Goal: Navigation & Orientation: Find specific page/section

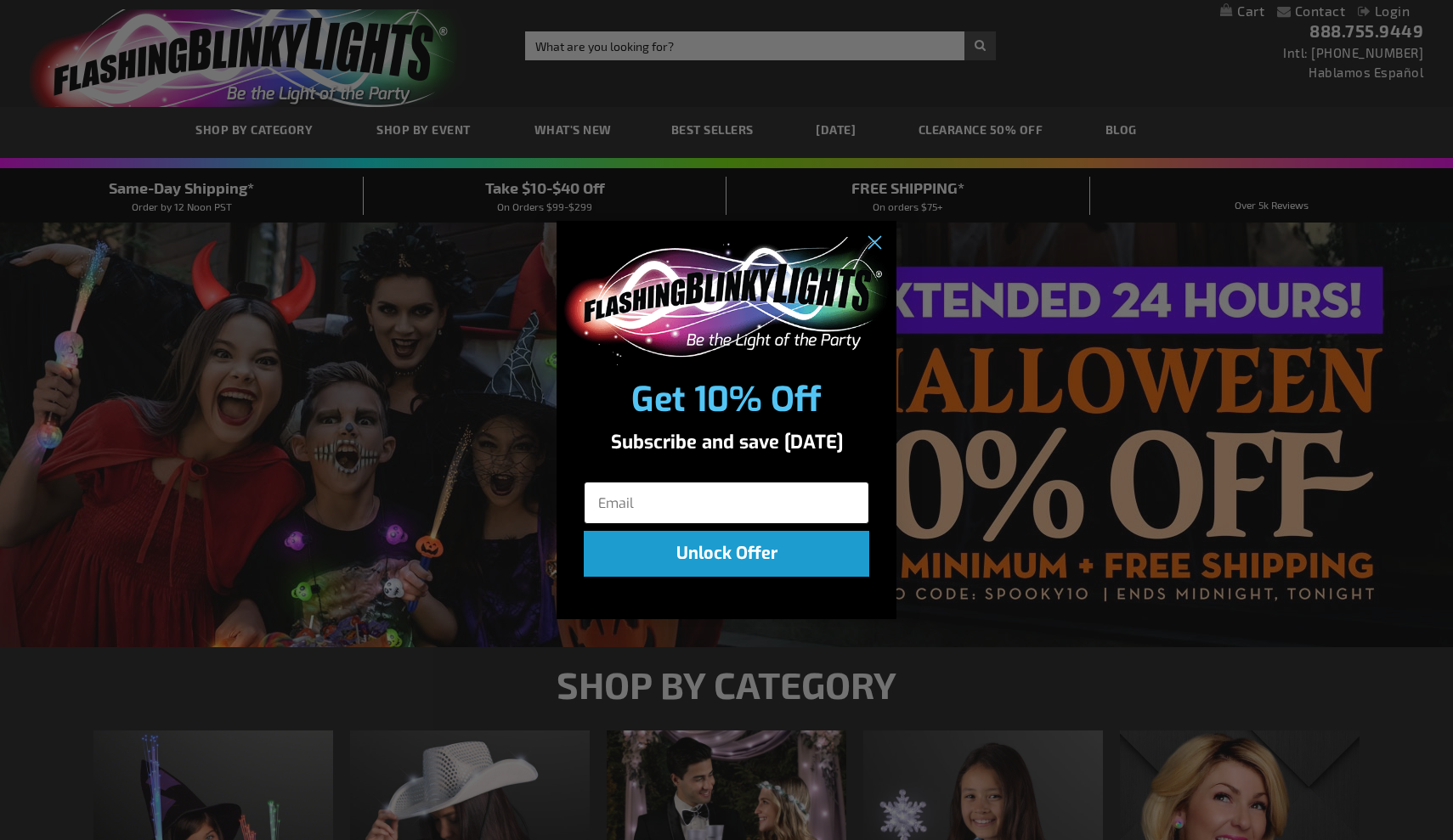
click at [643, 507] on input "Email" at bounding box center [726, 502] width 286 height 43
type input "aaronwarren67@gmail.com"
click at [753, 560] on button "Unlock Offer" at bounding box center [726, 553] width 286 height 46
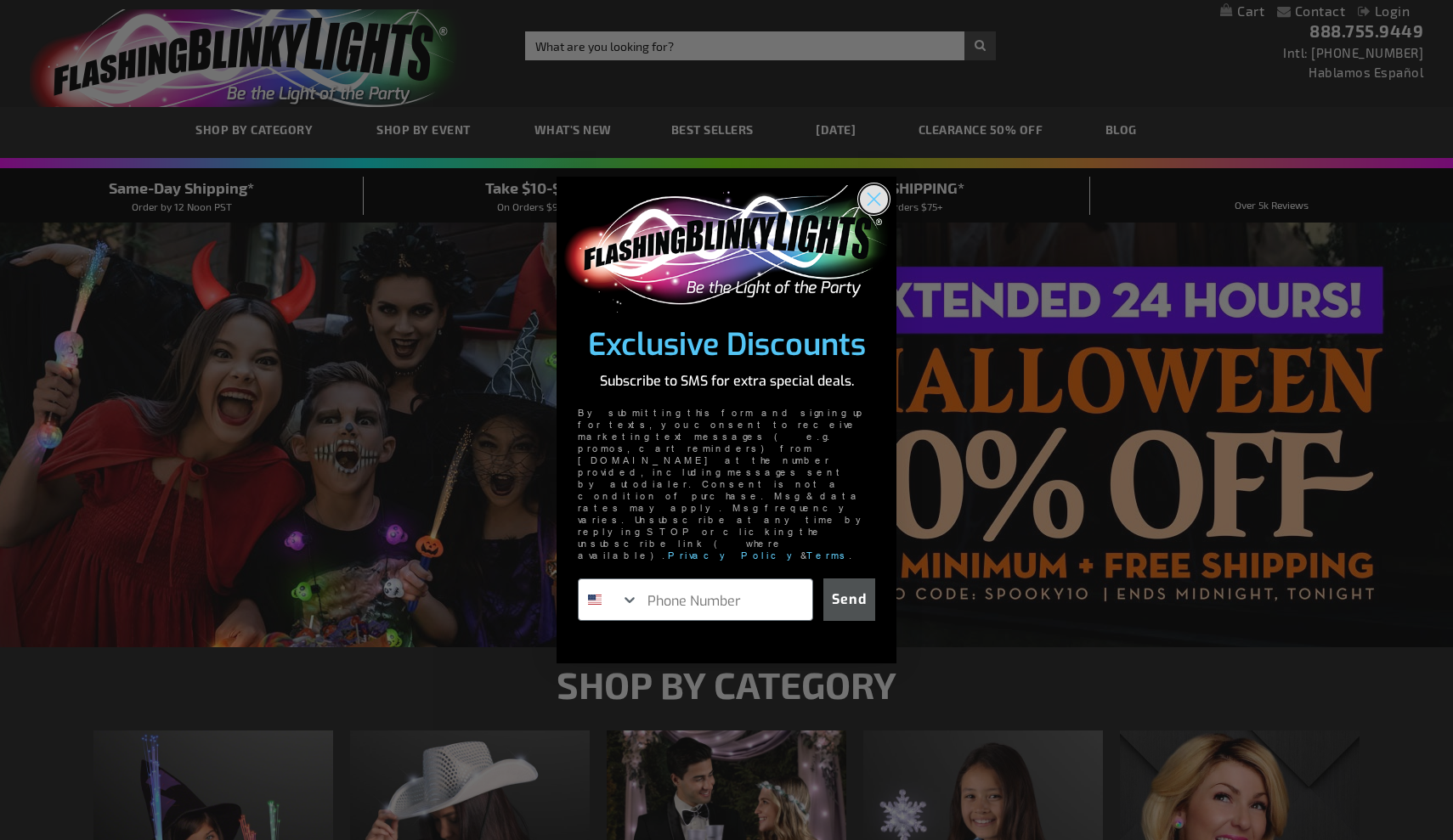
click at [882, 212] on circle "Close dialog" at bounding box center [874, 198] width 28 height 28
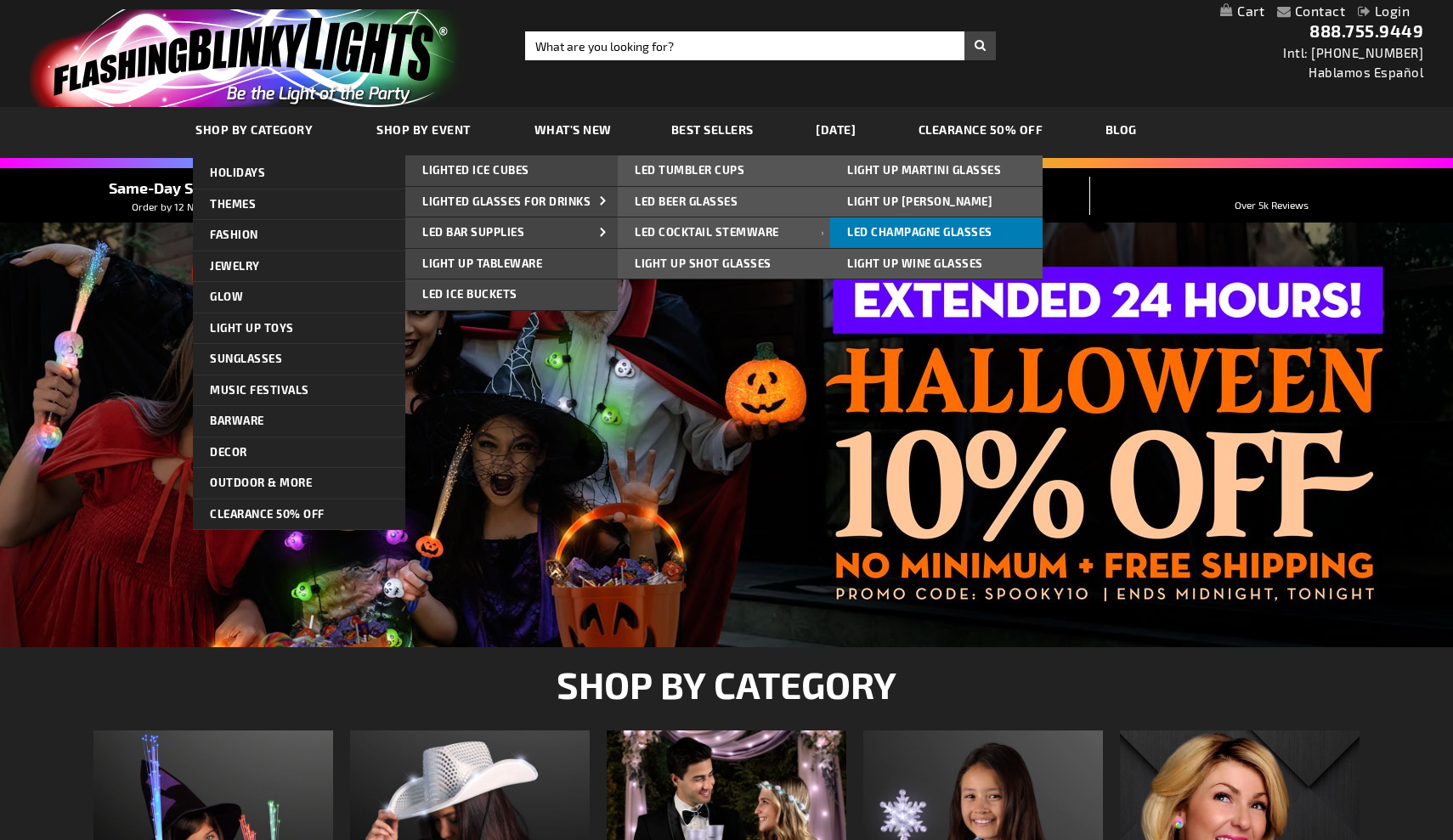
click at [872, 226] on span "LED Champagne Glasses" at bounding box center [919, 232] width 145 height 14
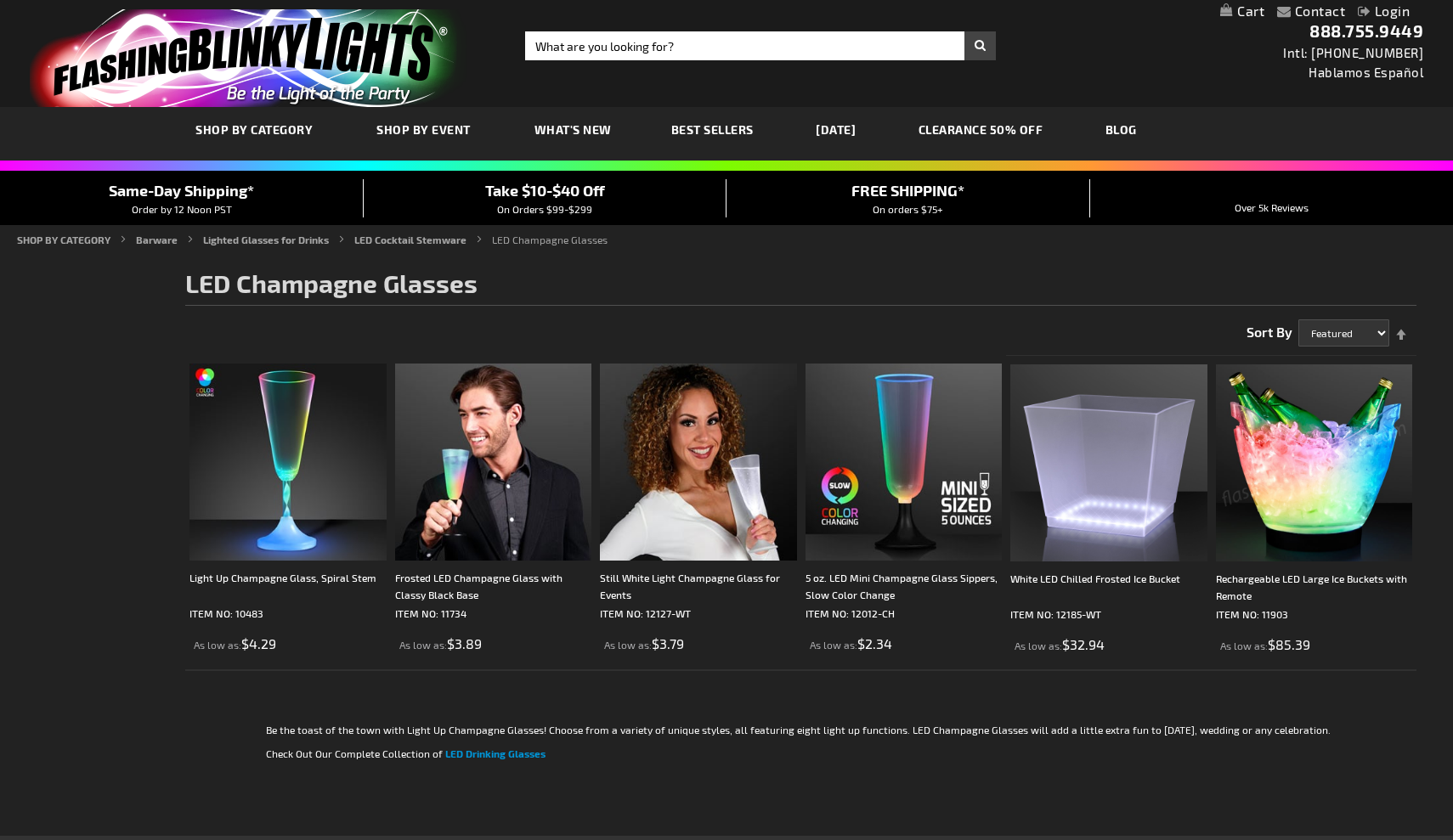
click at [1040, 129] on link "CLEARANCE 50% OFF" at bounding box center [980, 129] width 150 height 57
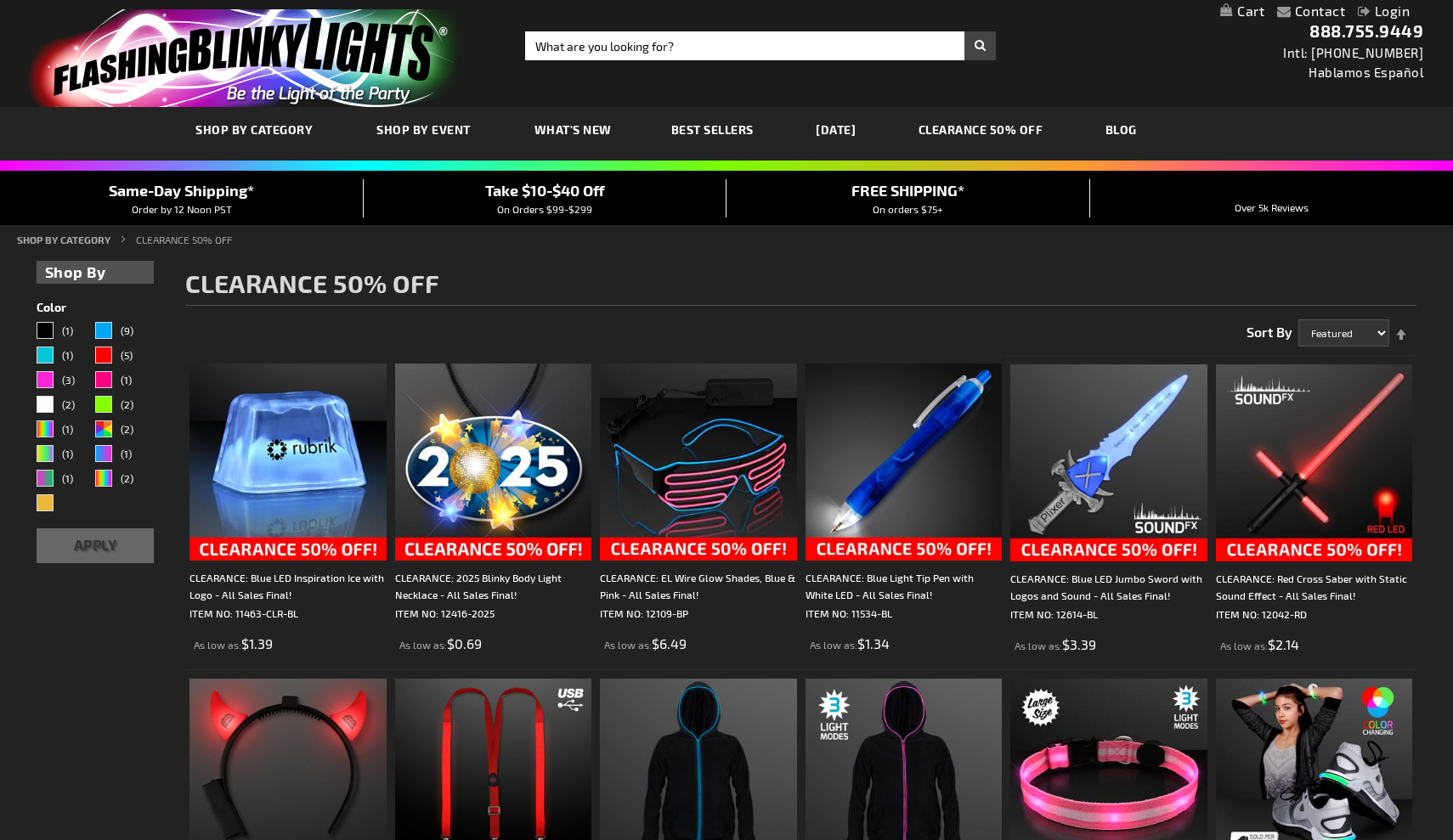
click at [720, 131] on span "Best Sellers" at bounding box center [712, 129] width 83 height 15
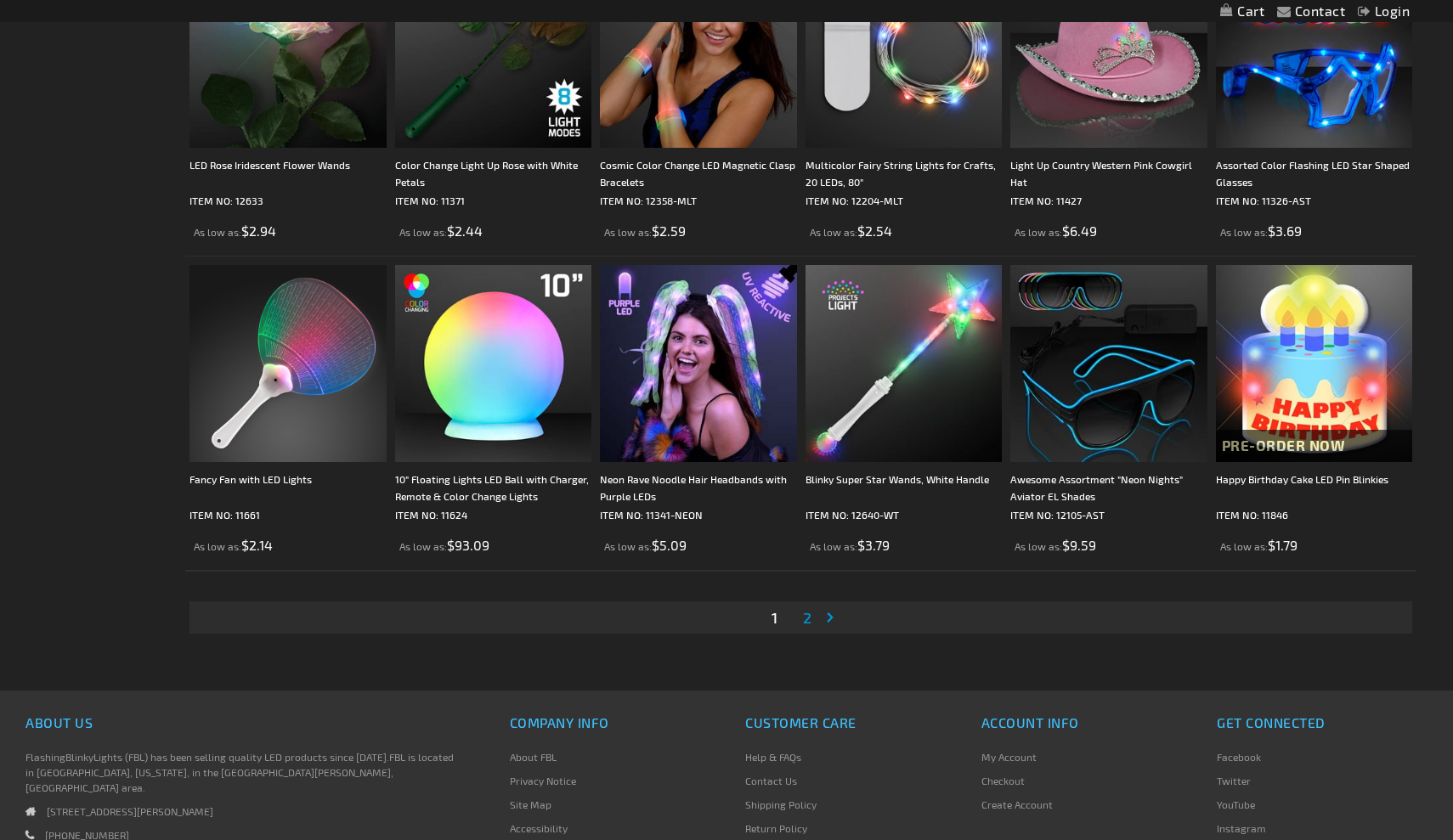
scroll to position [3132, 0]
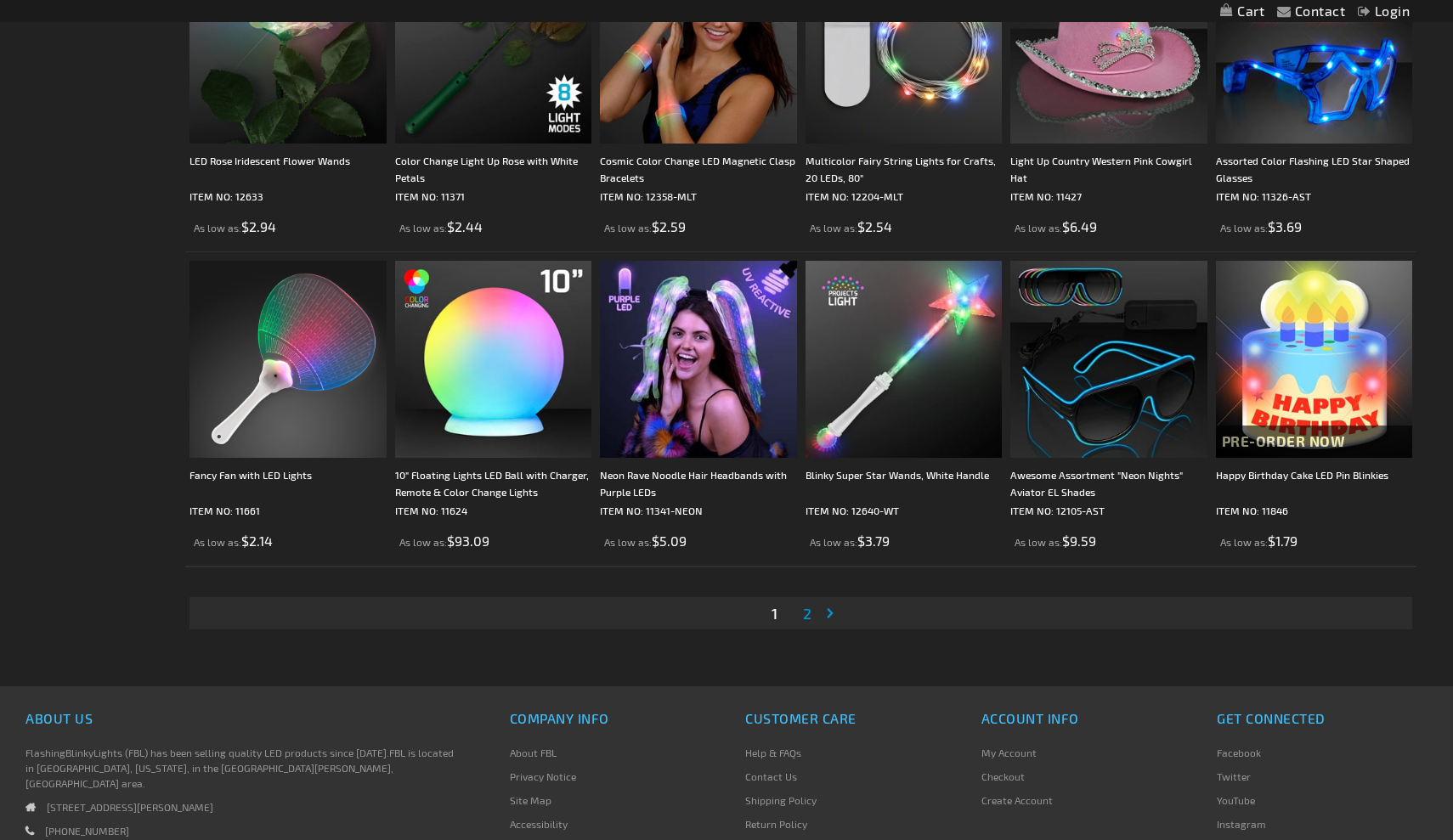
click at [809, 616] on span "2" at bounding box center [807, 613] width 9 height 19
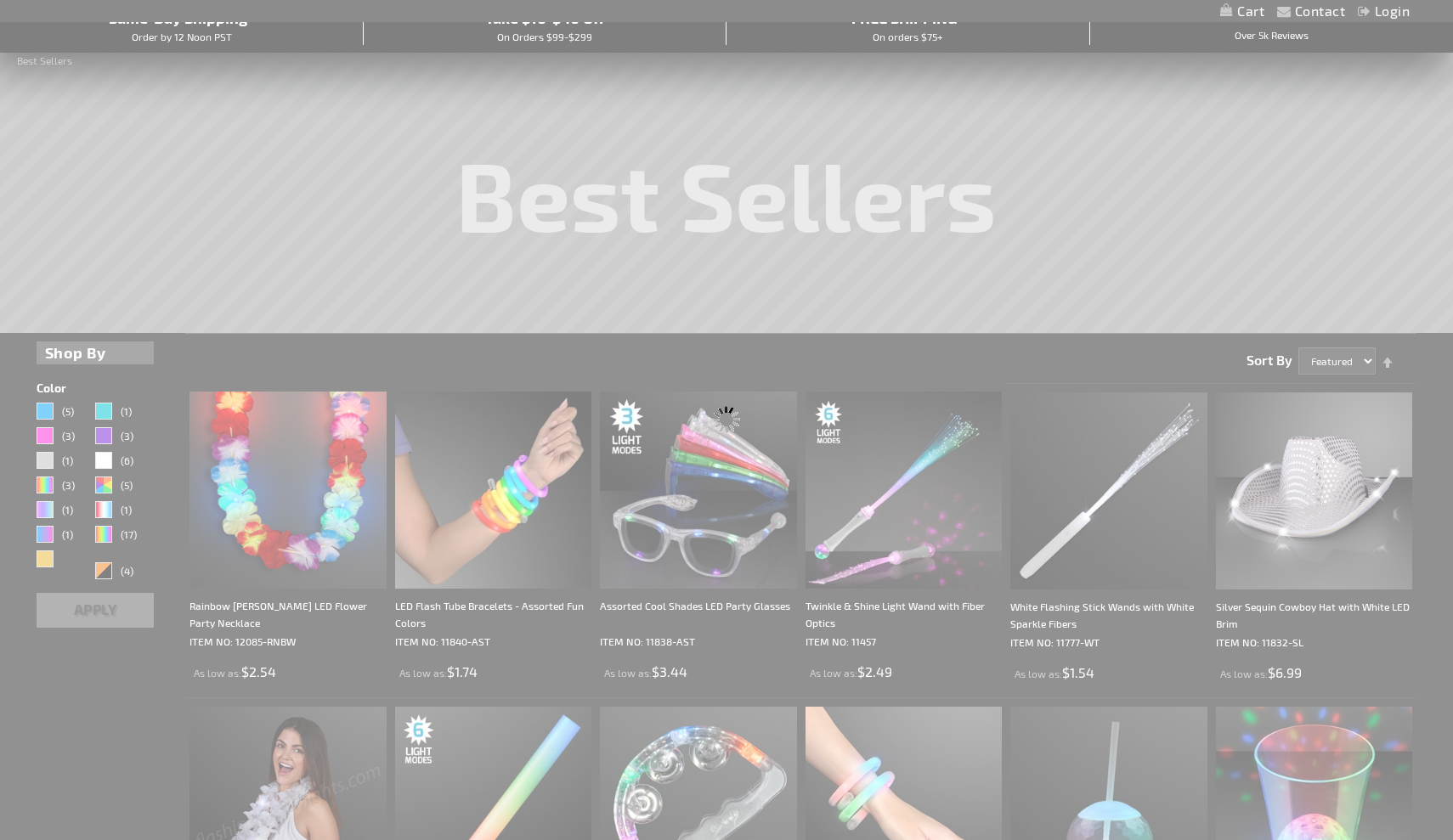
scroll to position [0, 0]
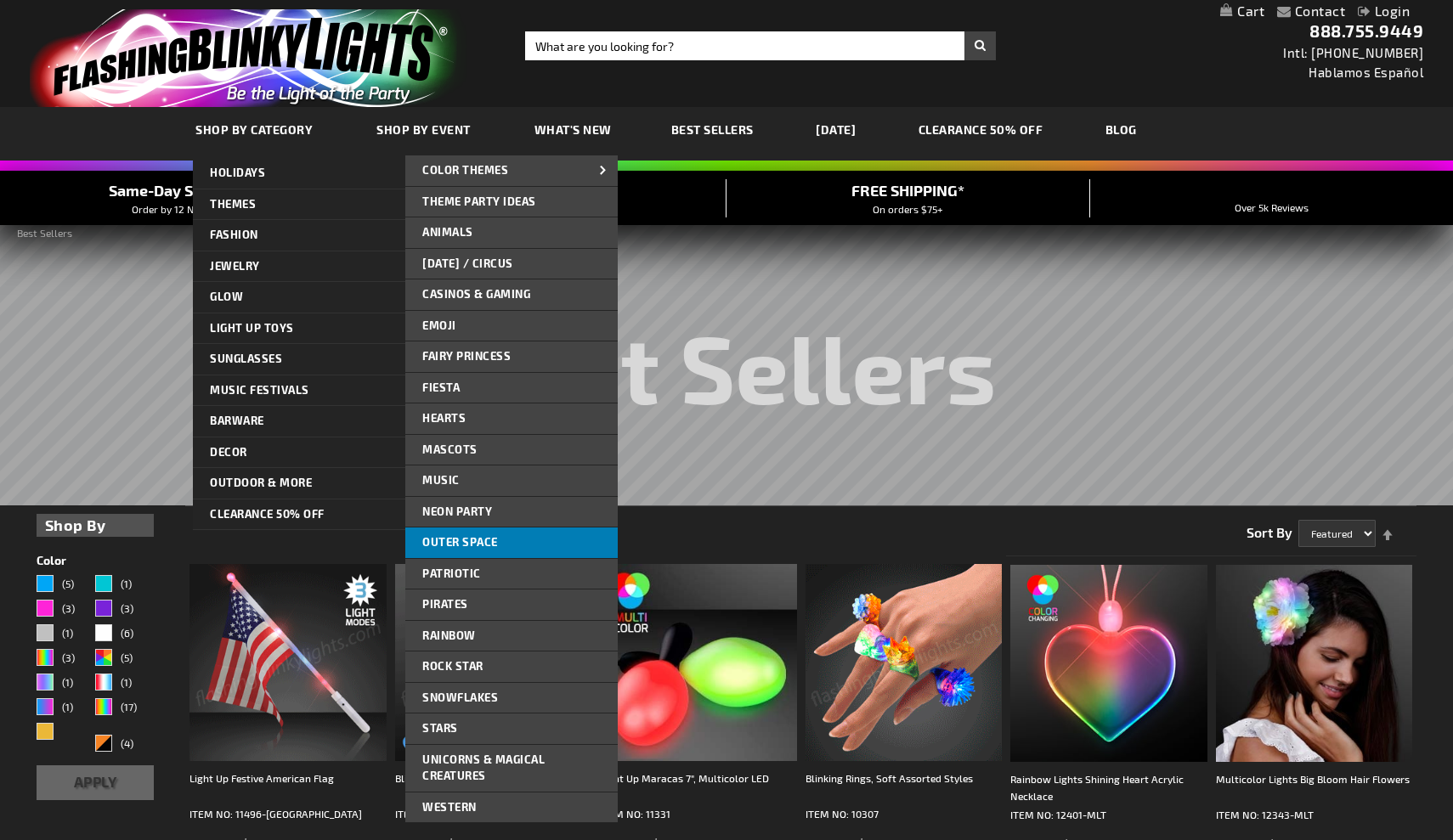
click at [462, 539] on span "Outer Space" at bounding box center [460, 542] width 76 height 14
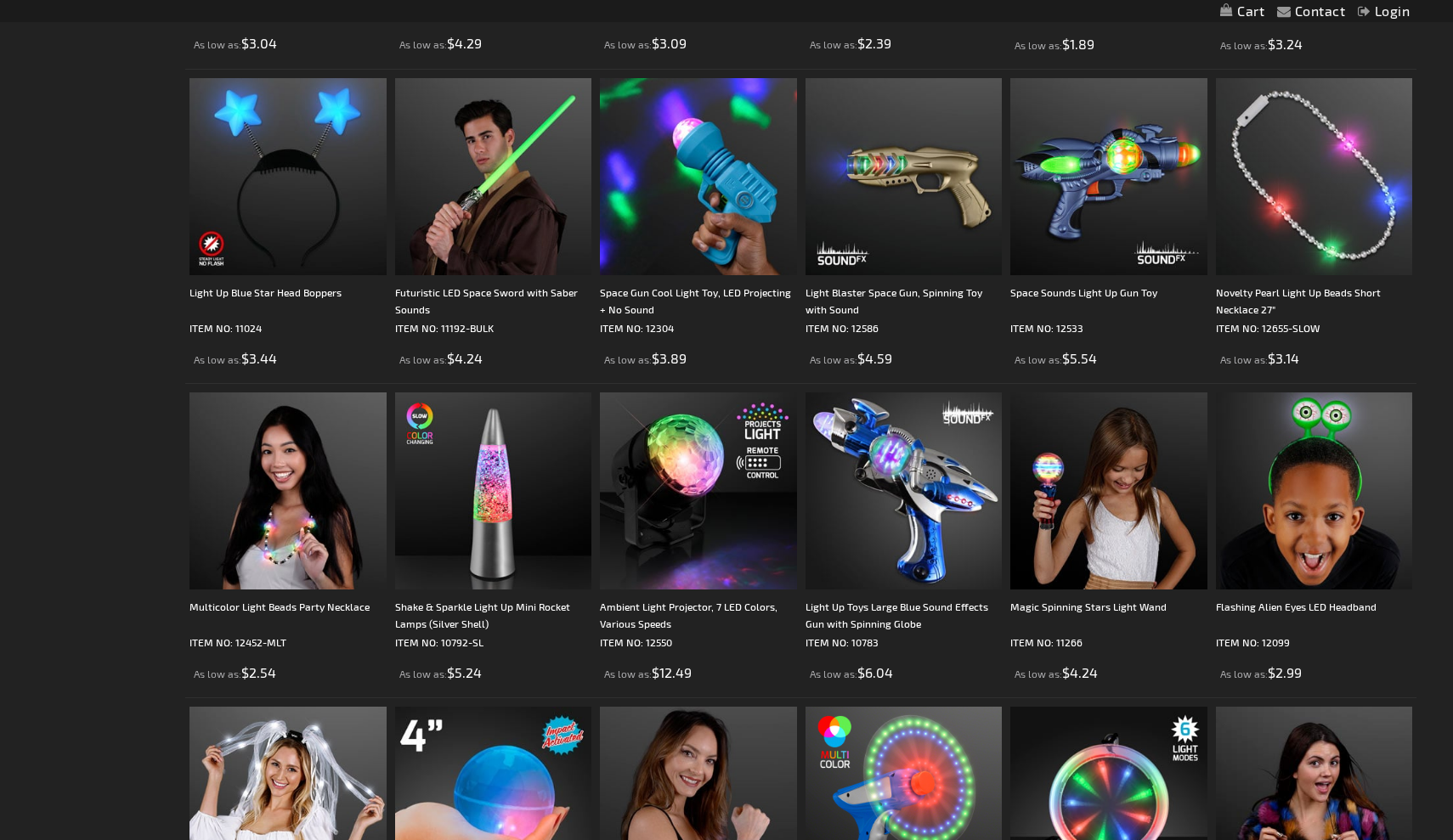
scroll to position [605, 0]
